Goal: Navigation & Orientation: Find specific page/section

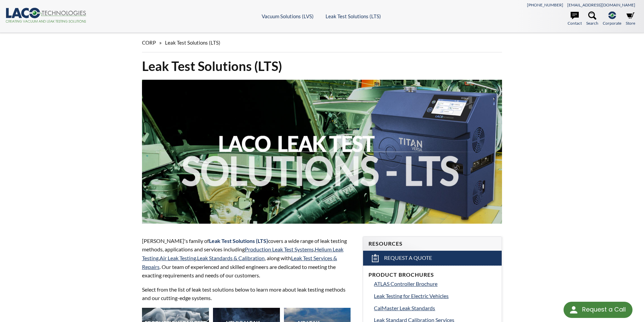
select select "Language Translate Widget"
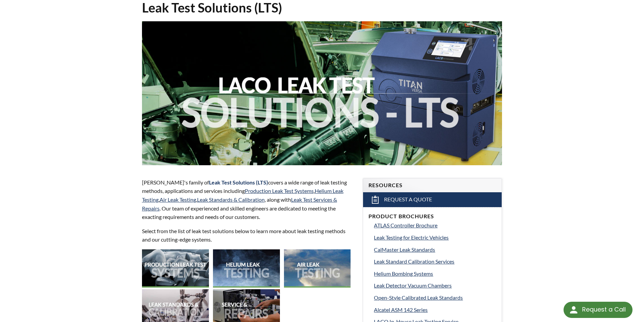
scroll to position [169, 0]
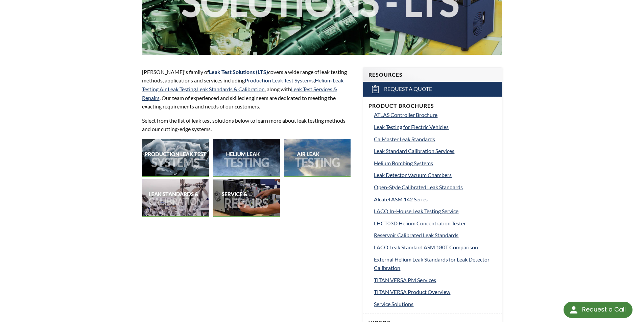
click at [327, 152] on img at bounding box center [317, 158] width 67 height 38
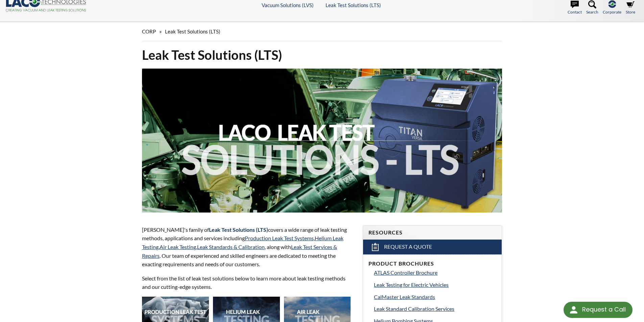
scroll to position [0, 0]
